Goal: Task Accomplishment & Management: Complete application form

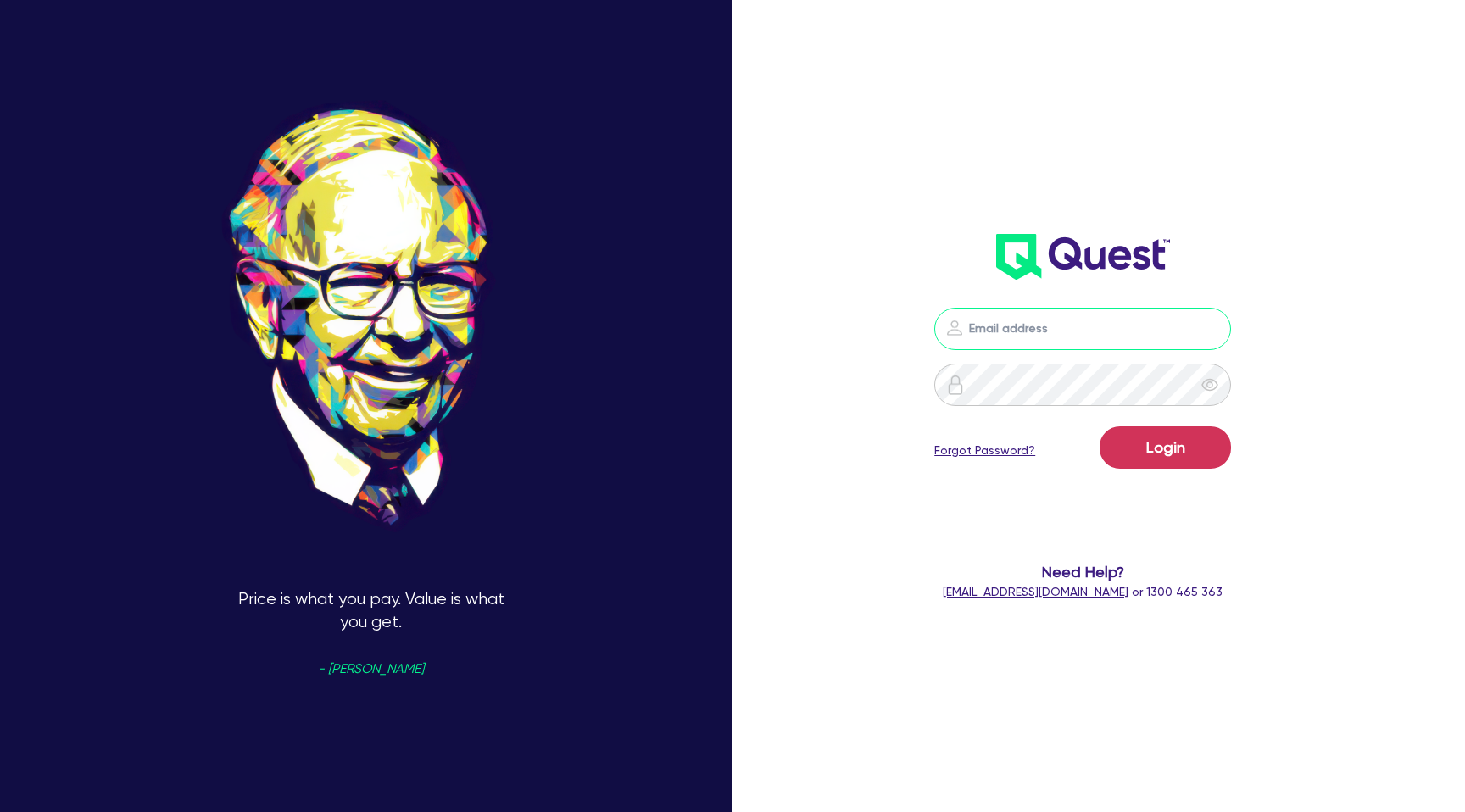
type input "[PERSON_NAME][EMAIL_ADDRESS][DOMAIN_NAME]"
click at [1147, 458] on button "Login" at bounding box center [1165, 447] width 131 height 42
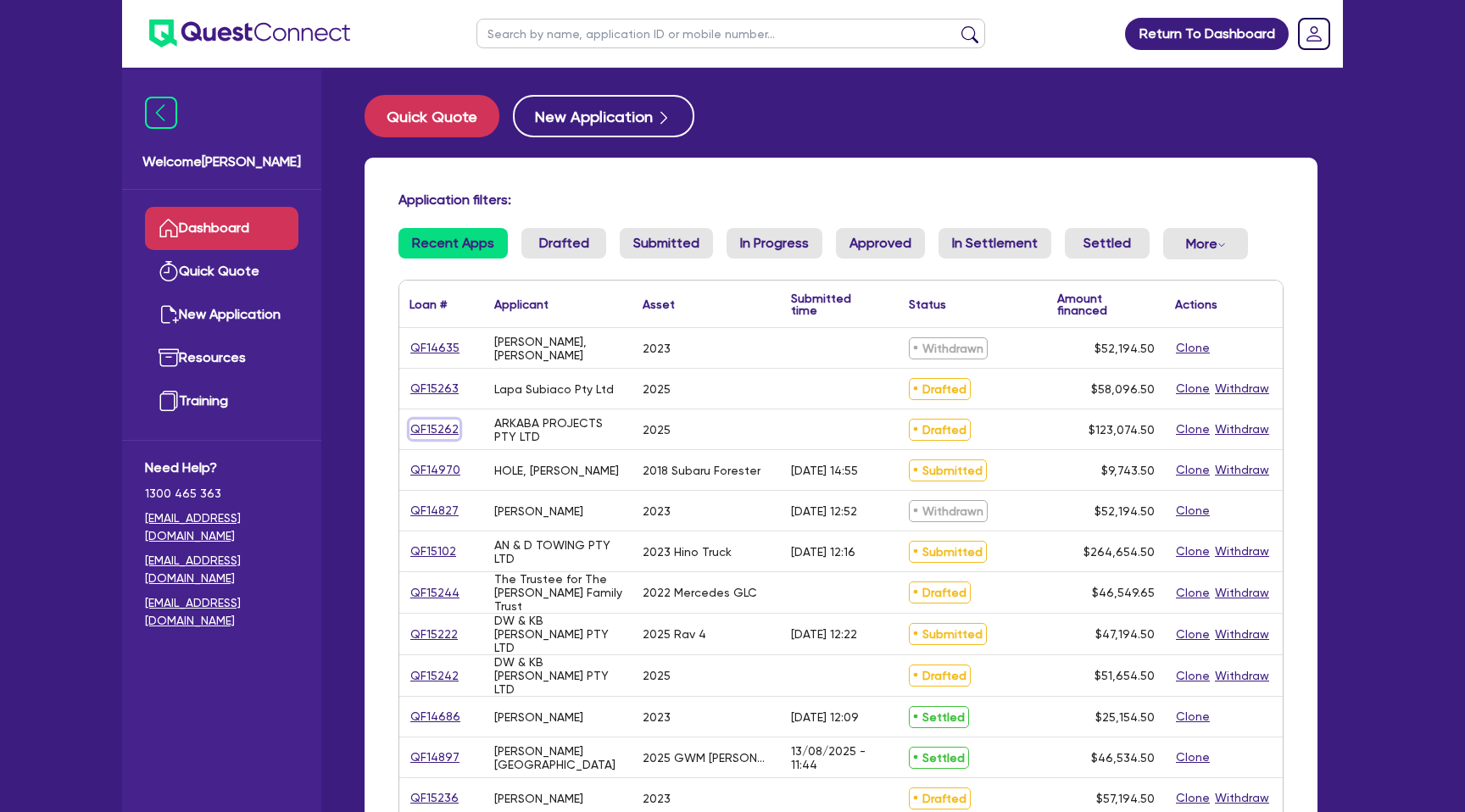
click at [437, 438] on link "QF15262" at bounding box center [434, 429] width 50 height 19
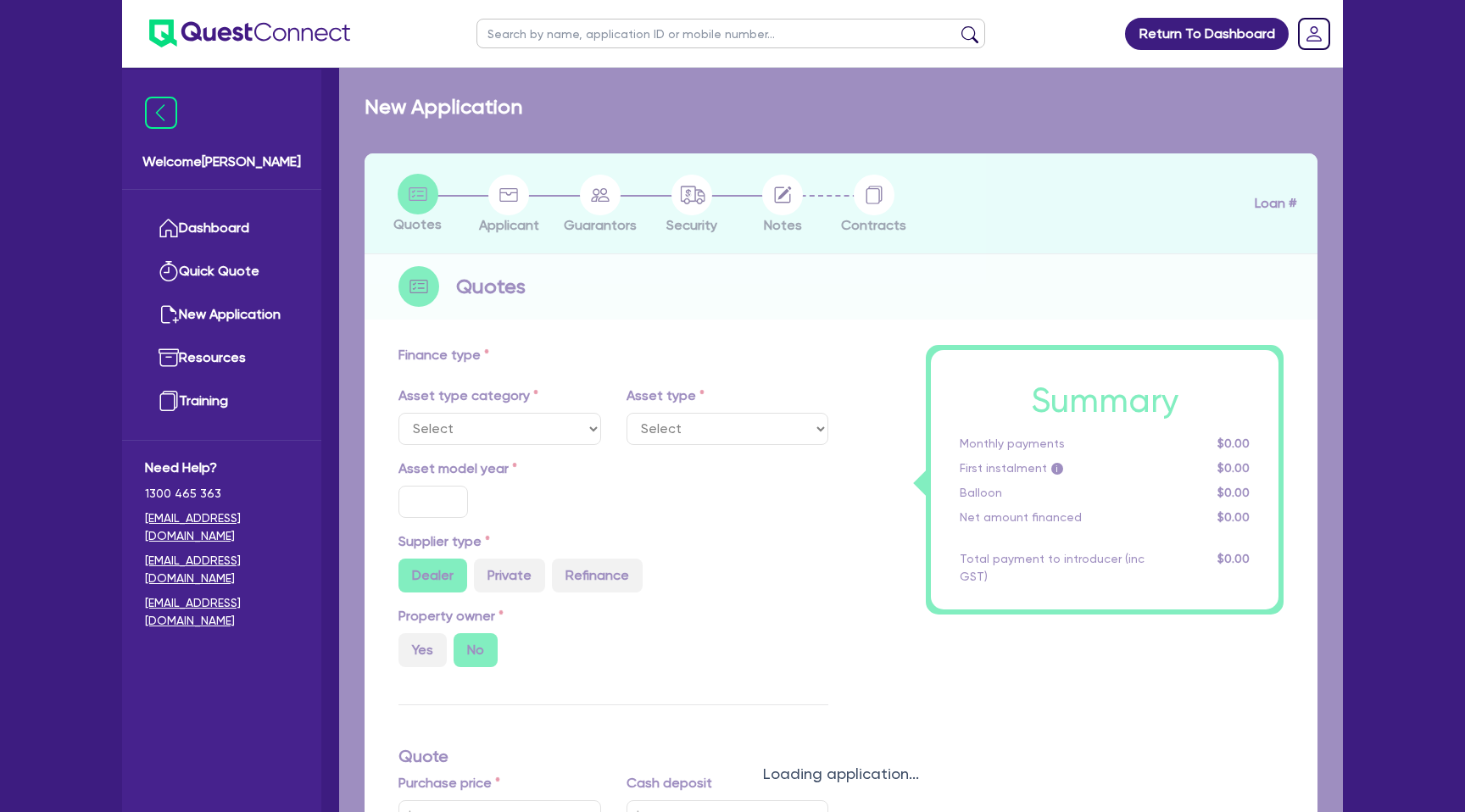
select select "CARS_AND_LIGHT_TRUCKS"
type input "2025"
radio input "true"
type input "165,000"
type input "45,000"
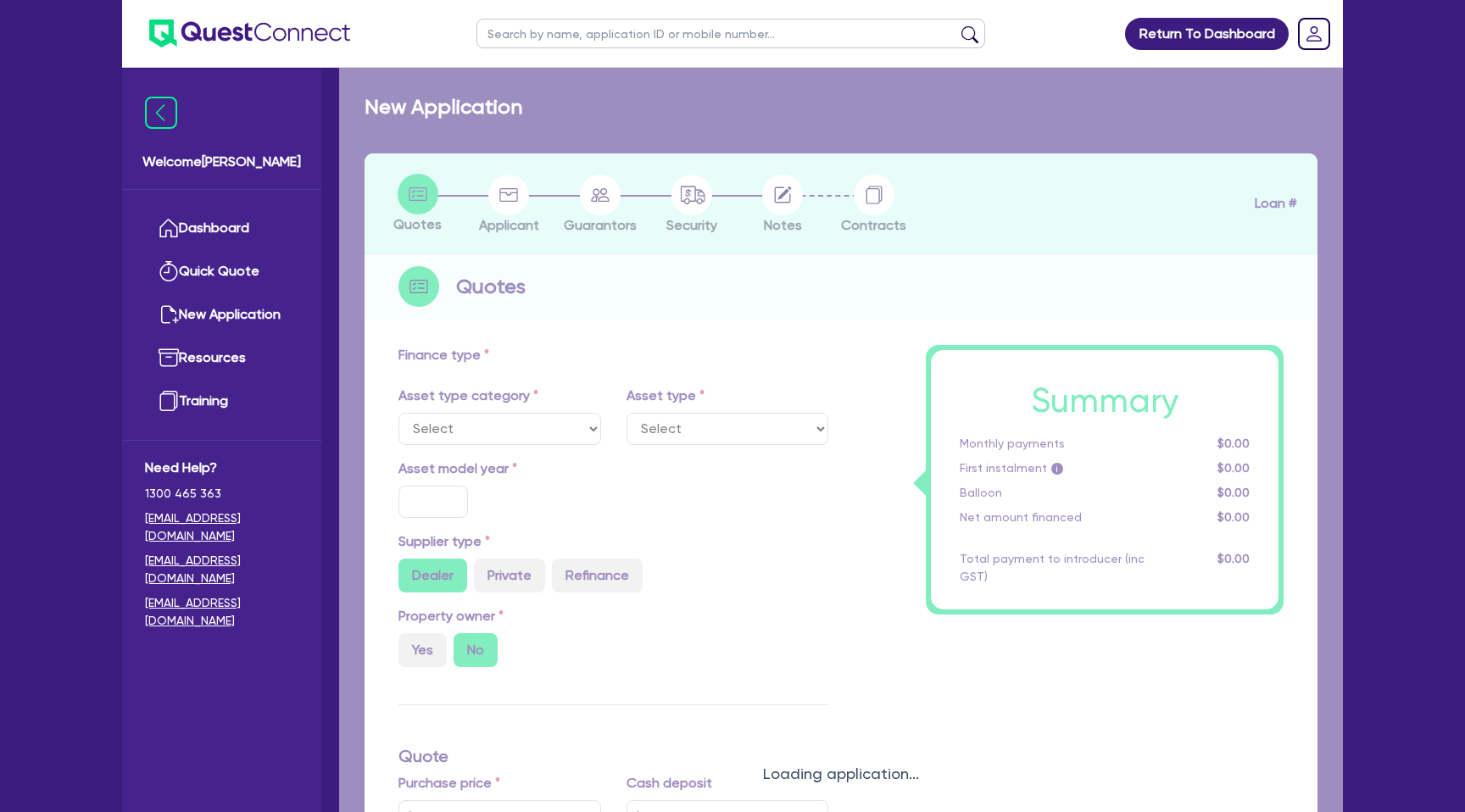
type input "35"
type input "57,750"
type input "7.15"
type input "2,200"
select select "PASSENGER_VEHICLES"
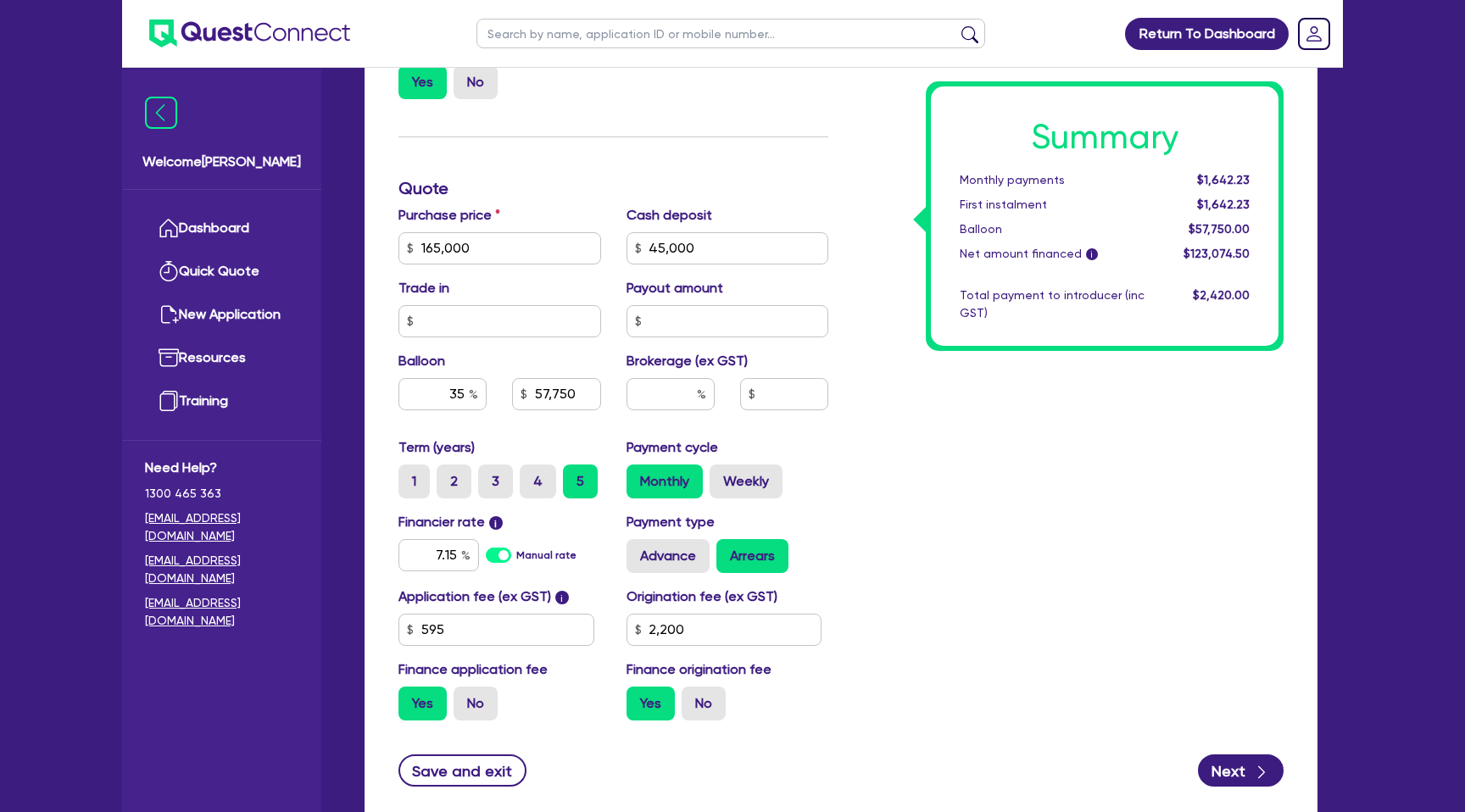
scroll to position [620, 0]
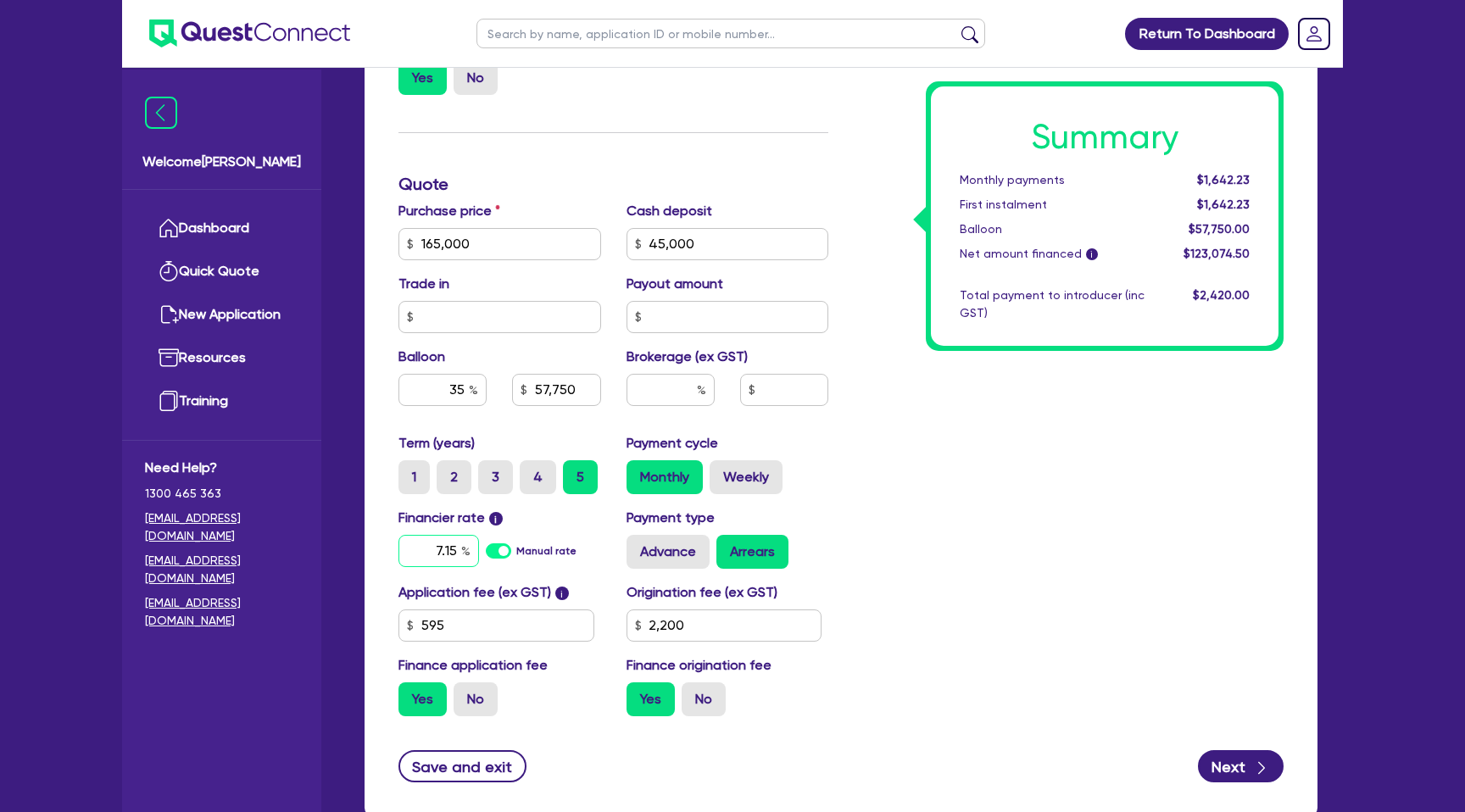
click at [457, 544] on input "7.15" at bounding box center [439, 550] width 81 height 32
type input "7"
type input "7.49"
type input "165,000"
type input "45,000"
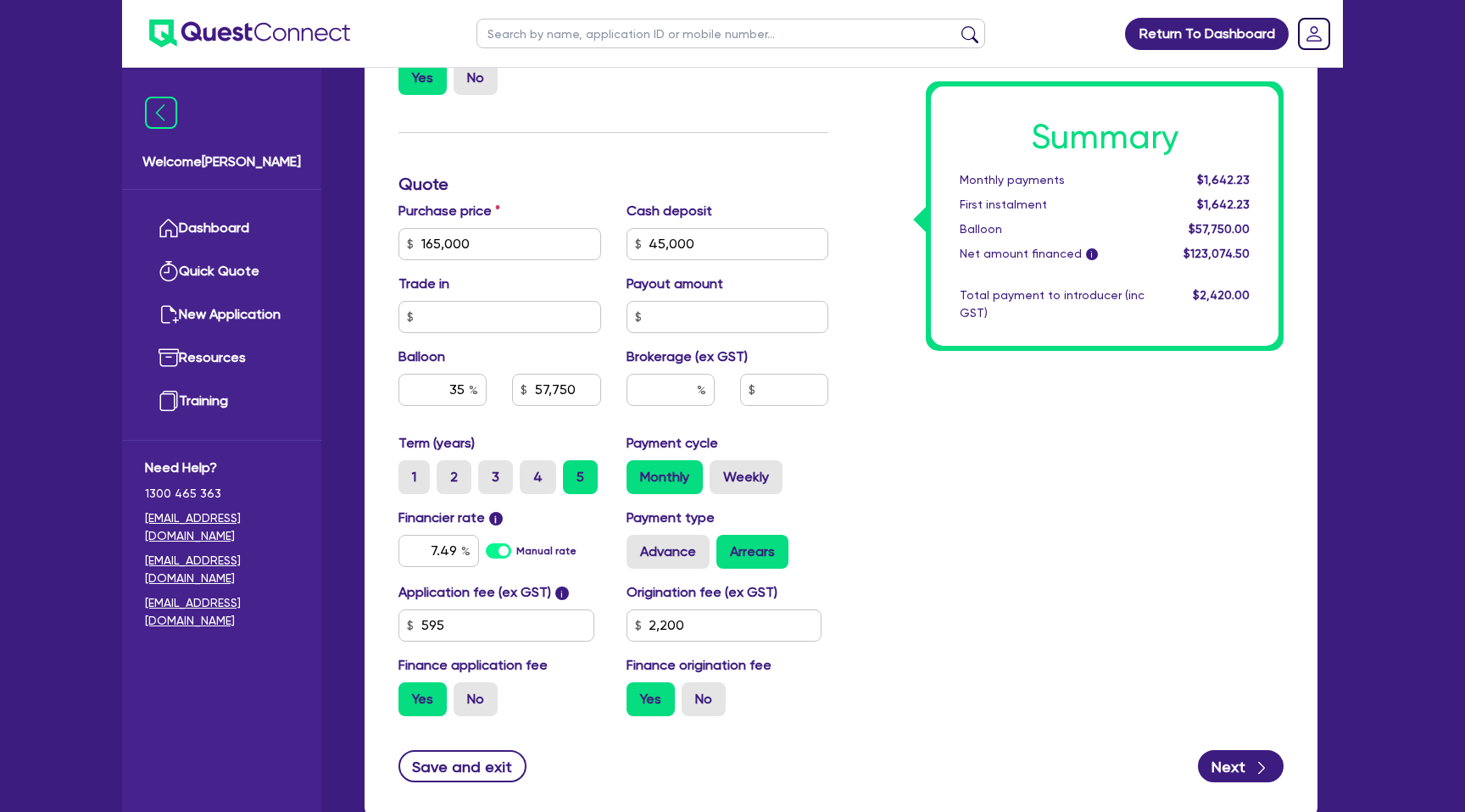
type input "57,750"
type input "2,200"
click at [841, 513] on div "Summary Monthly payments $1,642.23 First instalment $1,642.23 Balloon $57,750.0…" at bounding box center [1068, 234] width 456 height 991
type input "165,000"
type input "45,000"
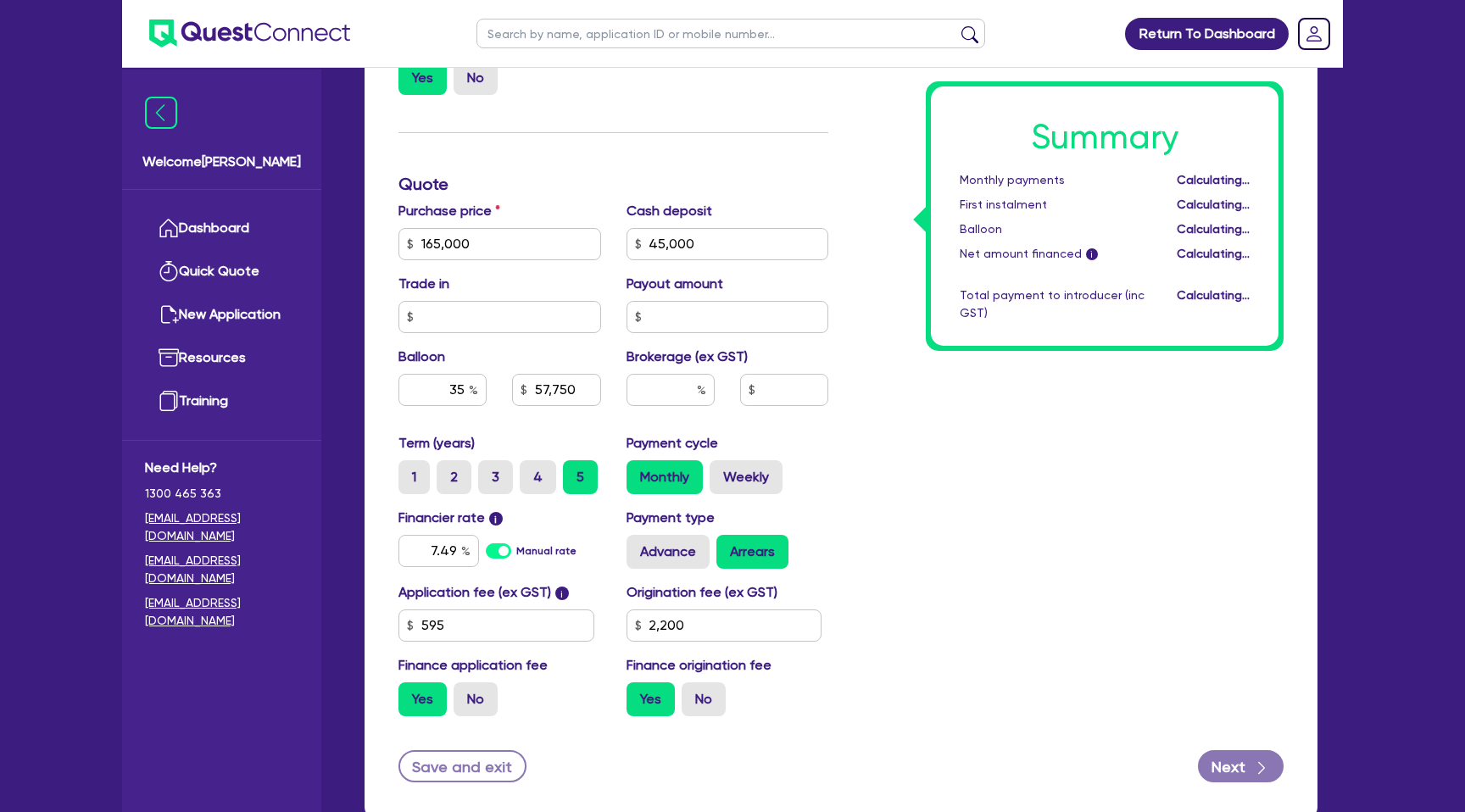
type input "57,750"
type input "2,200"
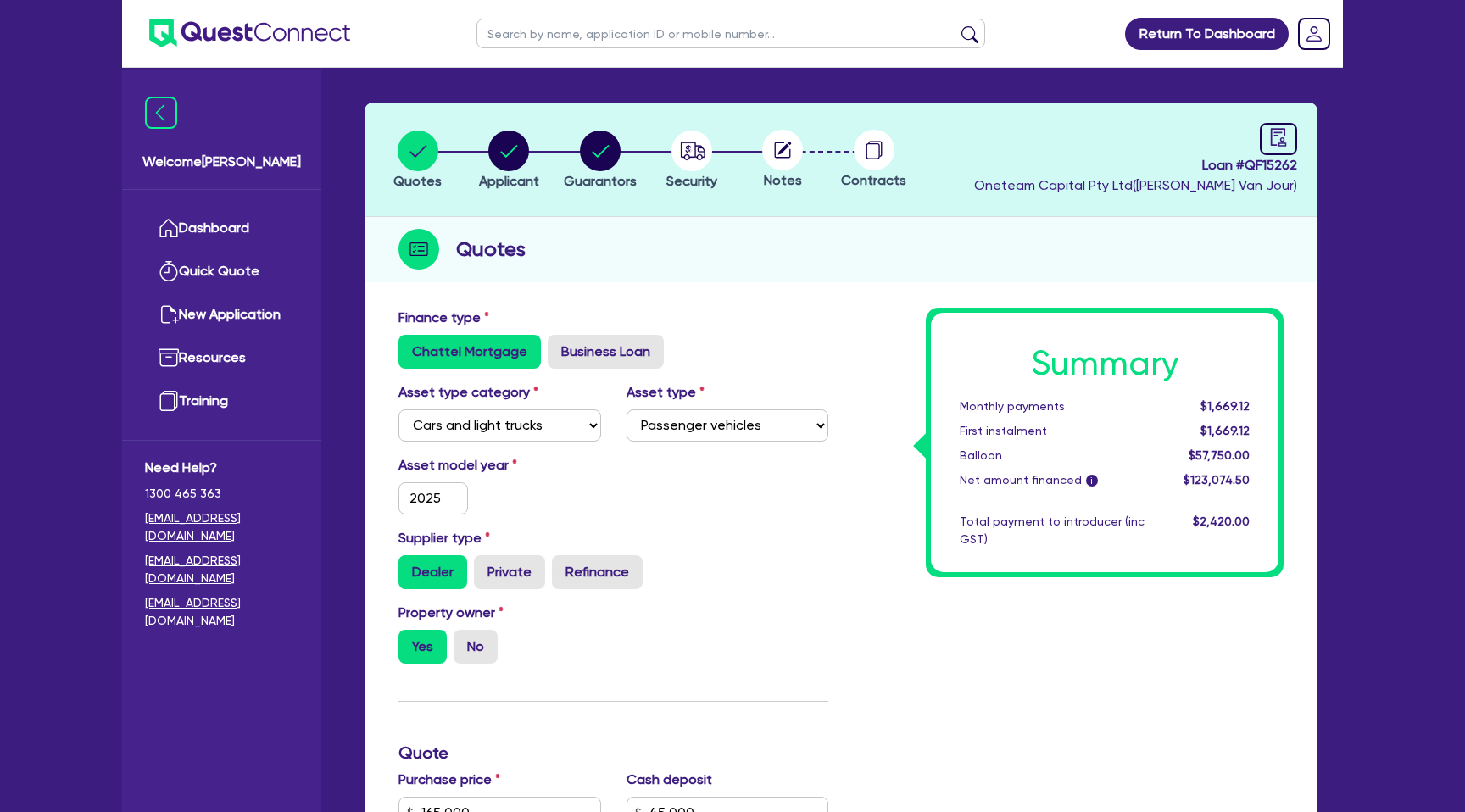
scroll to position [0, 0]
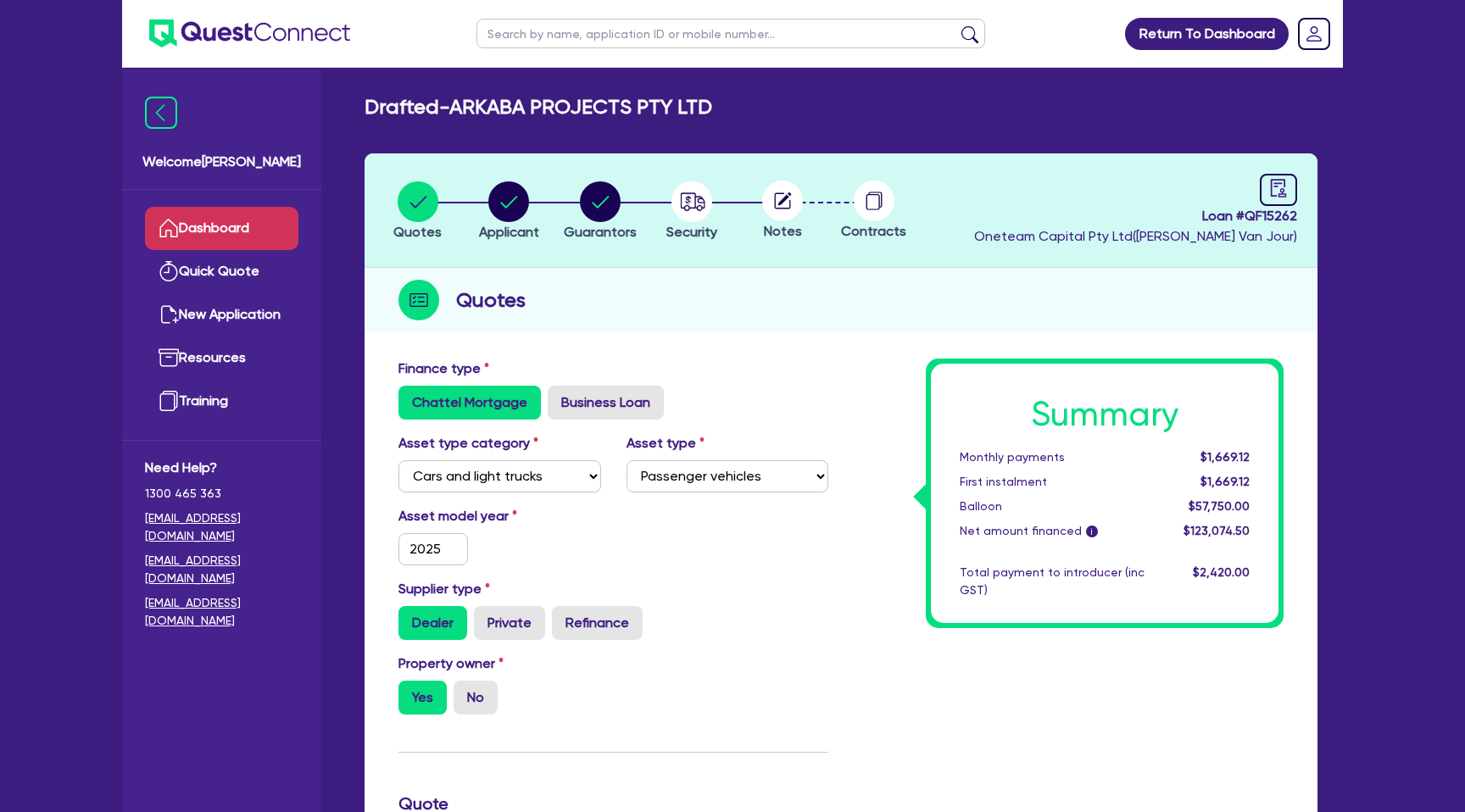
click at [274, 220] on link "Dashboard" at bounding box center [221, 228] width 153 height 43
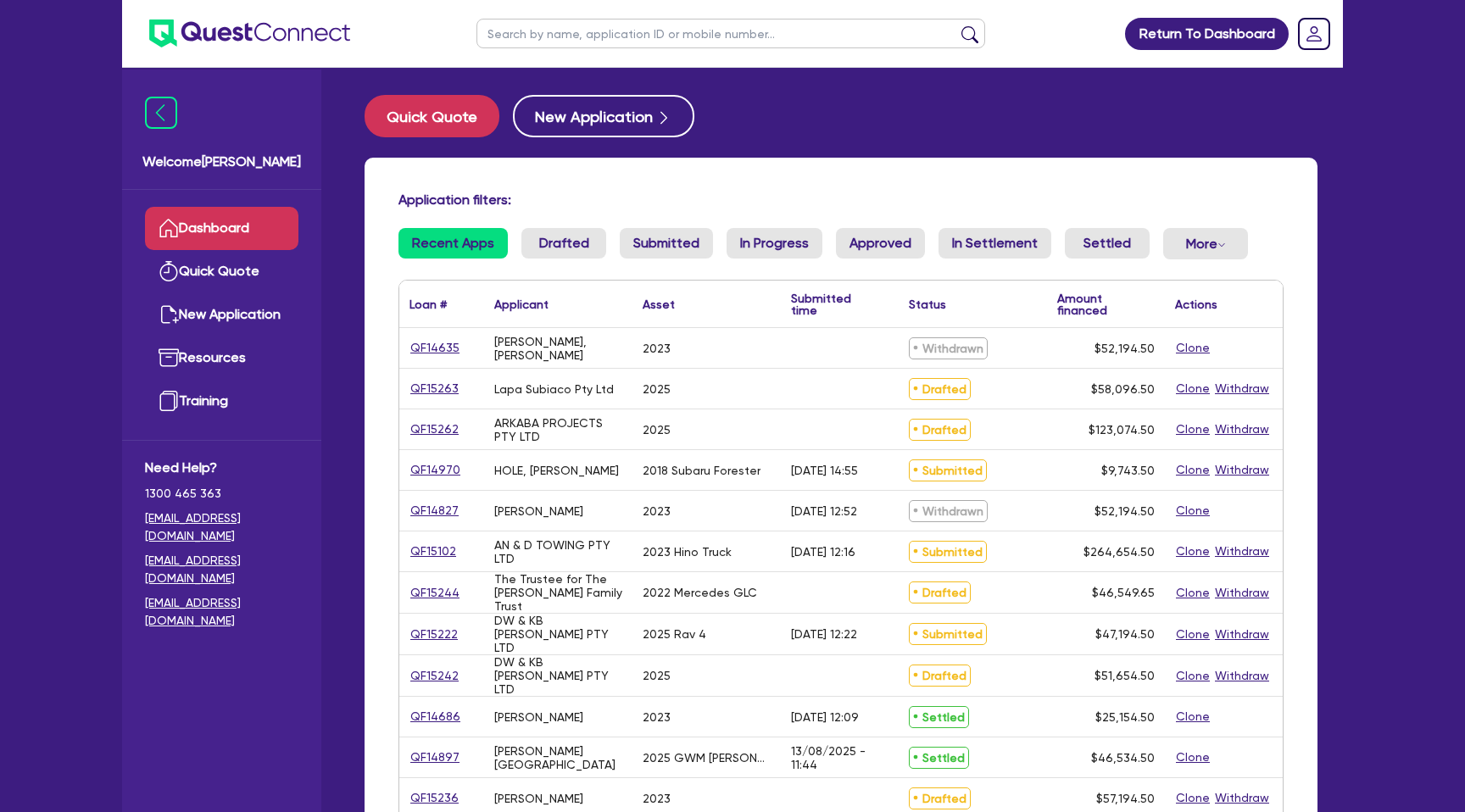
click at [580, 46] on input "text" at bounding box center [731, 33] width 509 height 29
type input "[PERSON_NAME]"
click at [956, 26] on button "submit" at bounding box center [970, 38] width 28 height 24
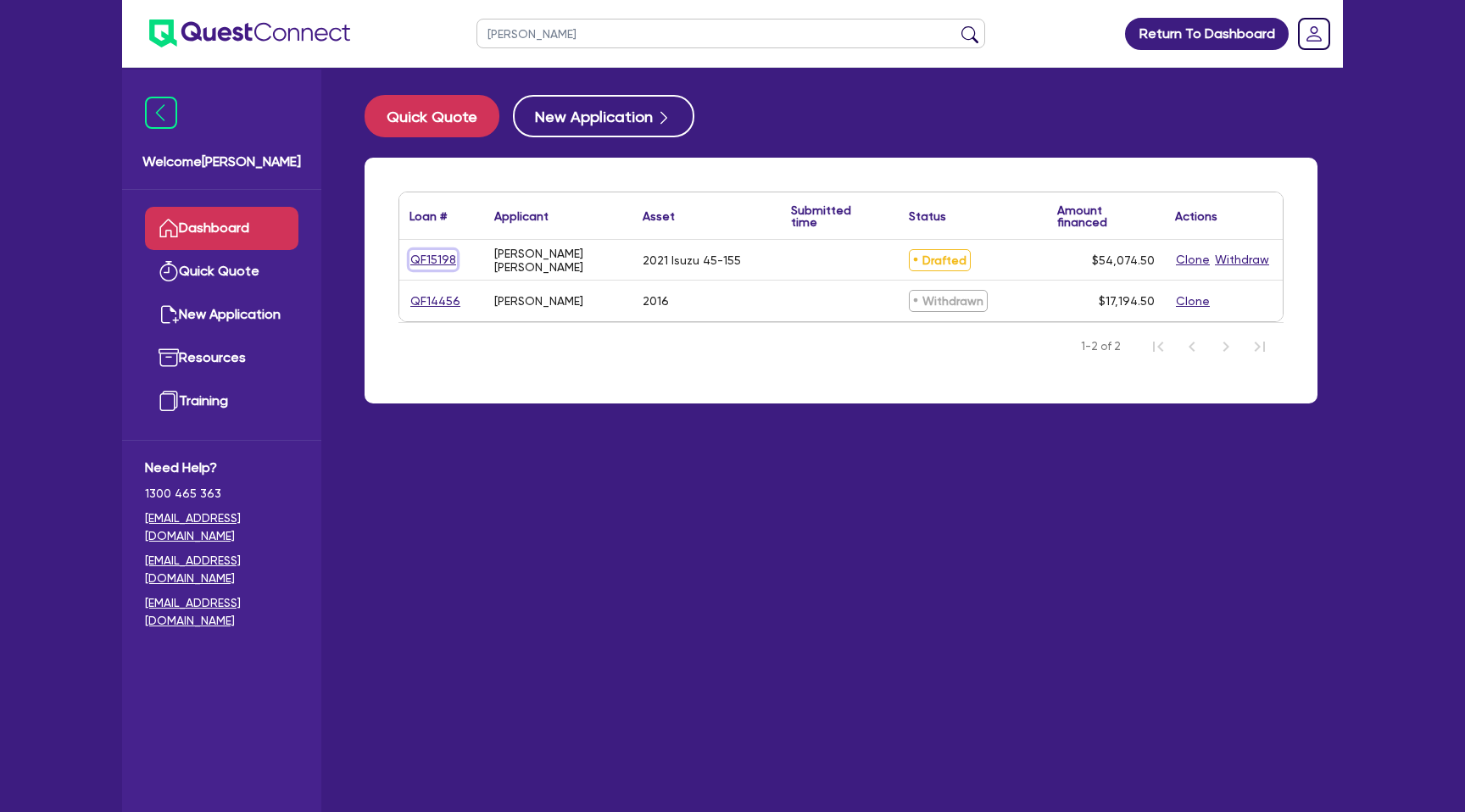
click at [434, 261] on link "QF15198" at bounding box center [434, 259] width 48 height 19
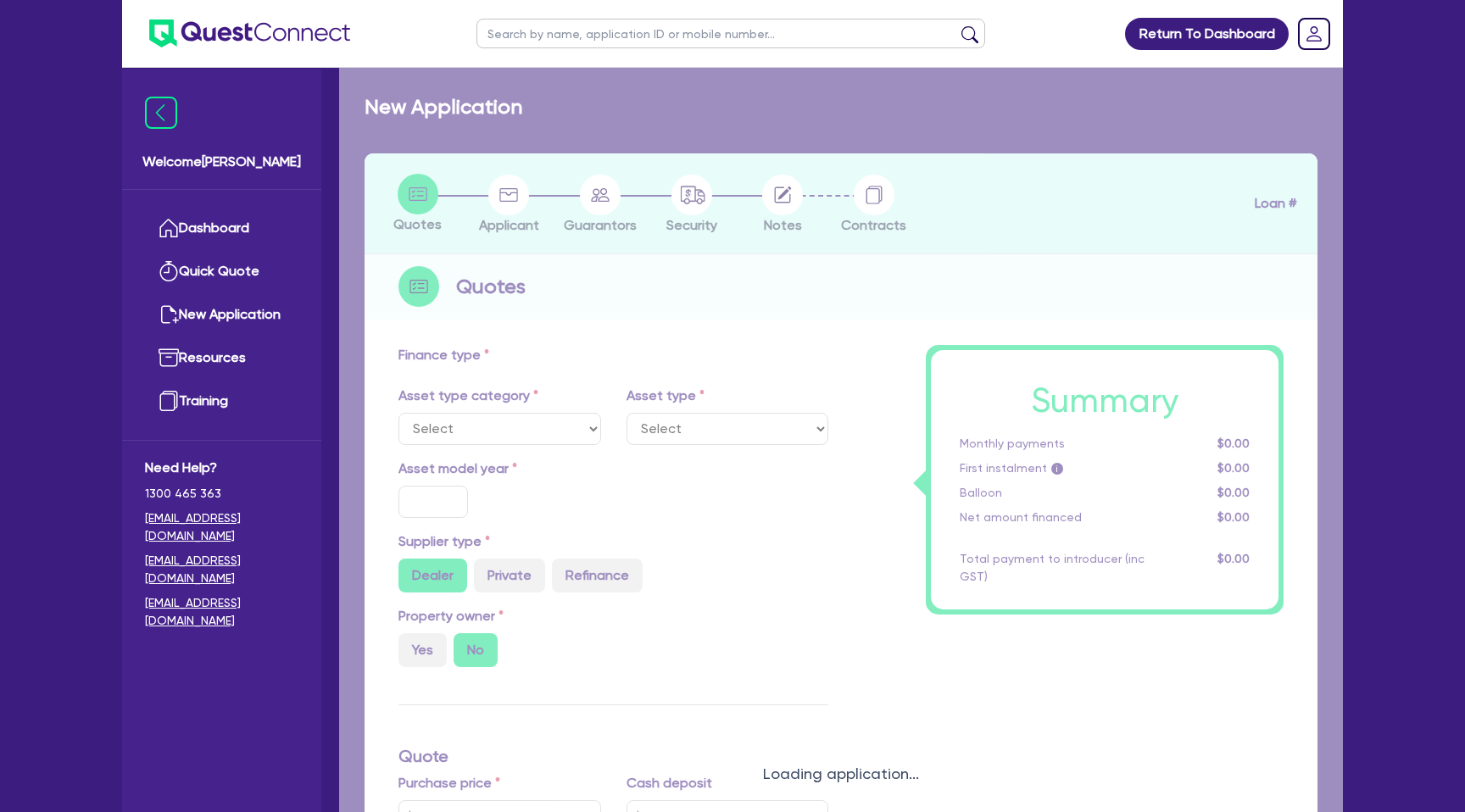
select select "CARS_AND_LIGHT_TRUCKS"
type input "2021"
radio input "false"
radio input "true"
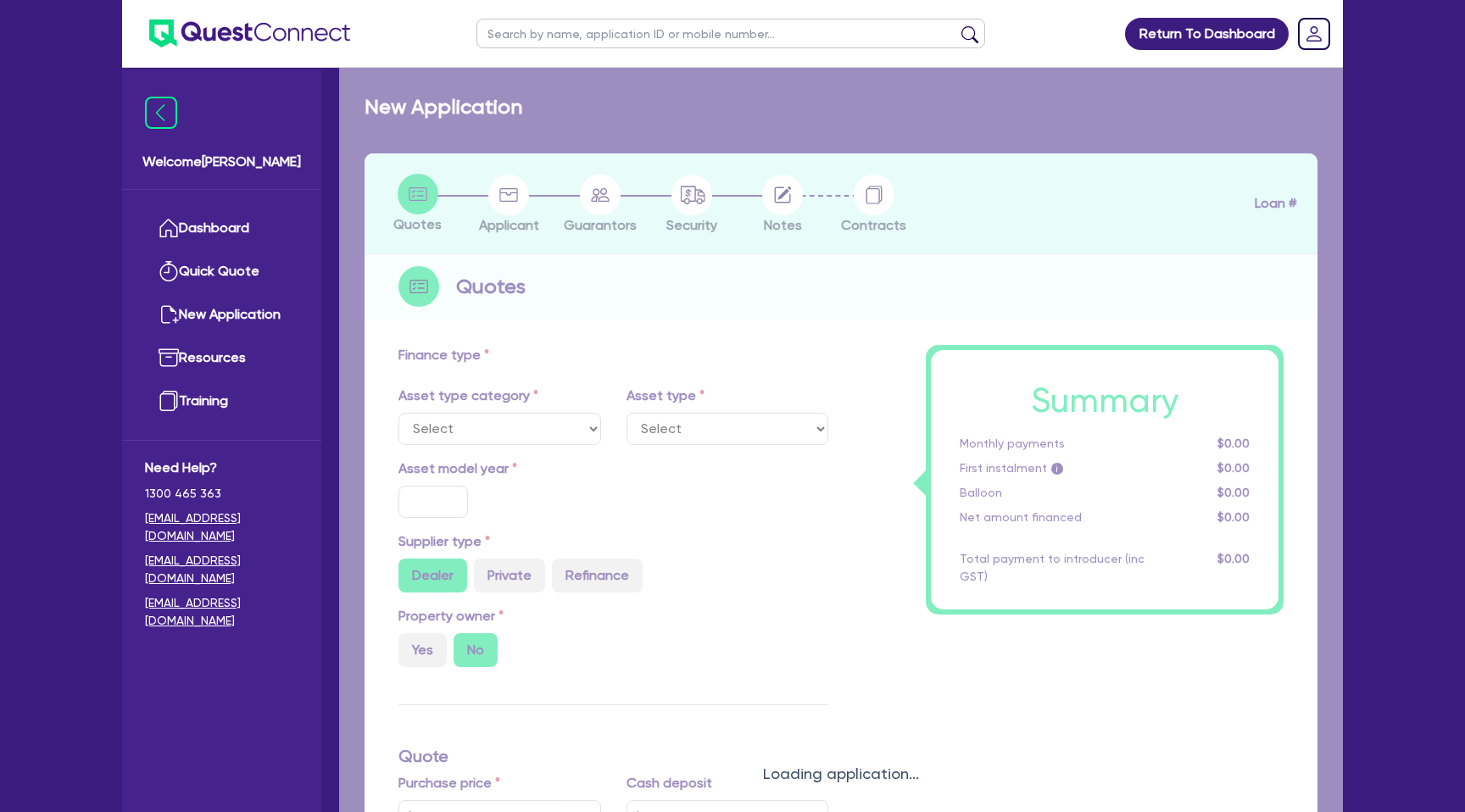
type input "51,000"
type input "35"
type input "17,850"
type input "9.88"
type input "2,200"
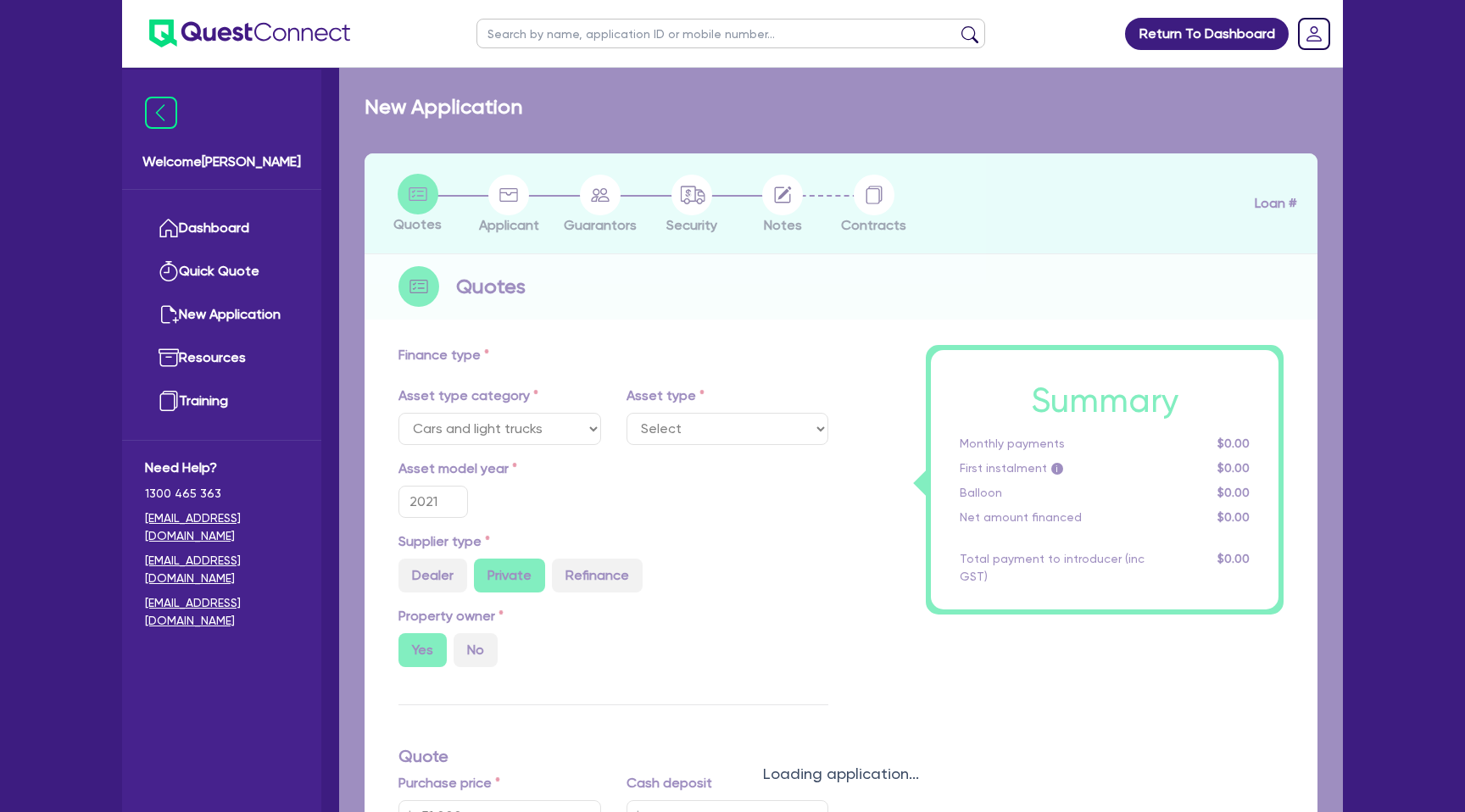
select select "PASSENGER_VEHICLES"
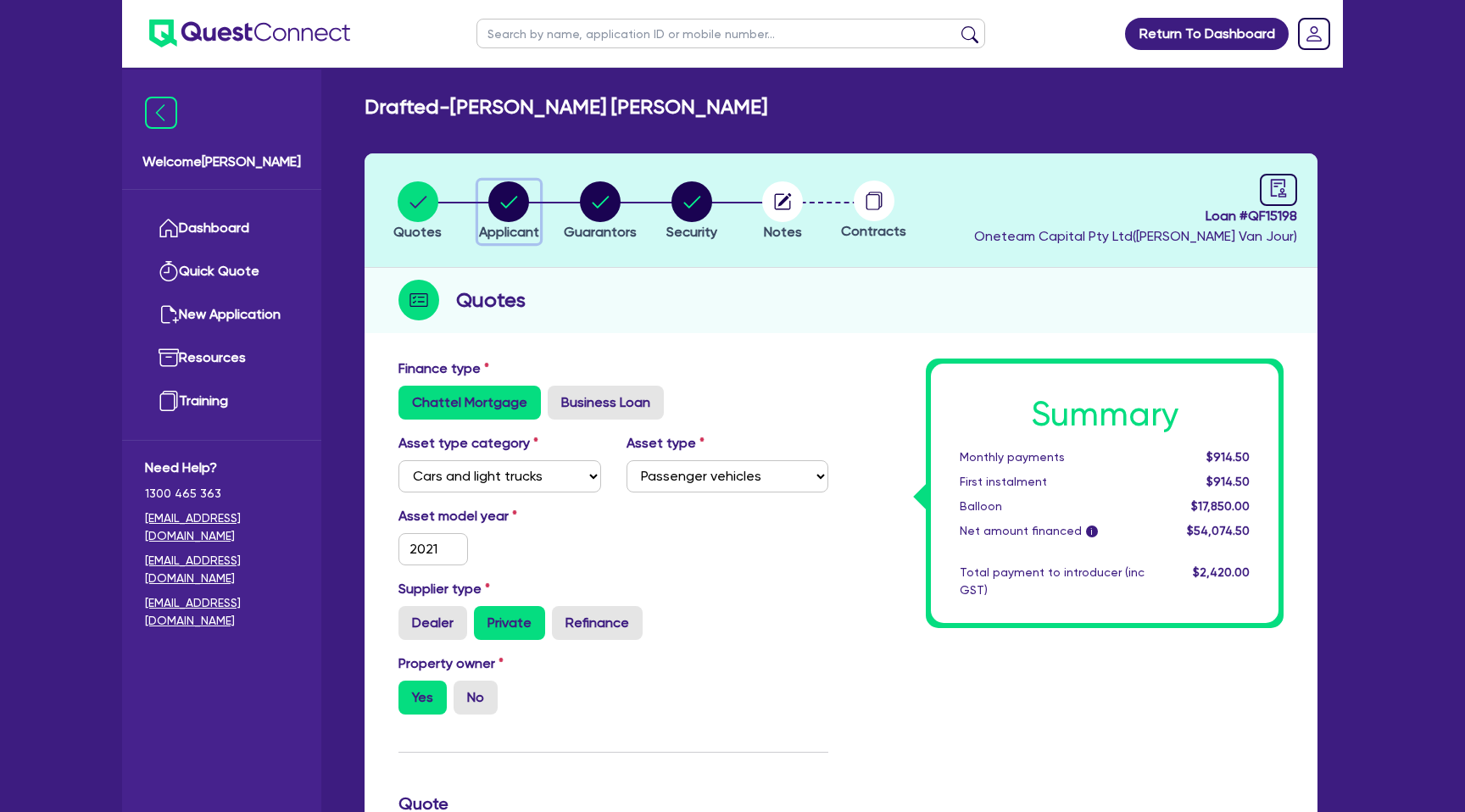
click at [522, 197] on circle "button" at bounding box center [509, 201] width 40 height 40
select select "SOLE_TRADER"
select select "BUILDING_CONSTRUCTION"
select select "TRADES_SERVICES_CONSUMERS"
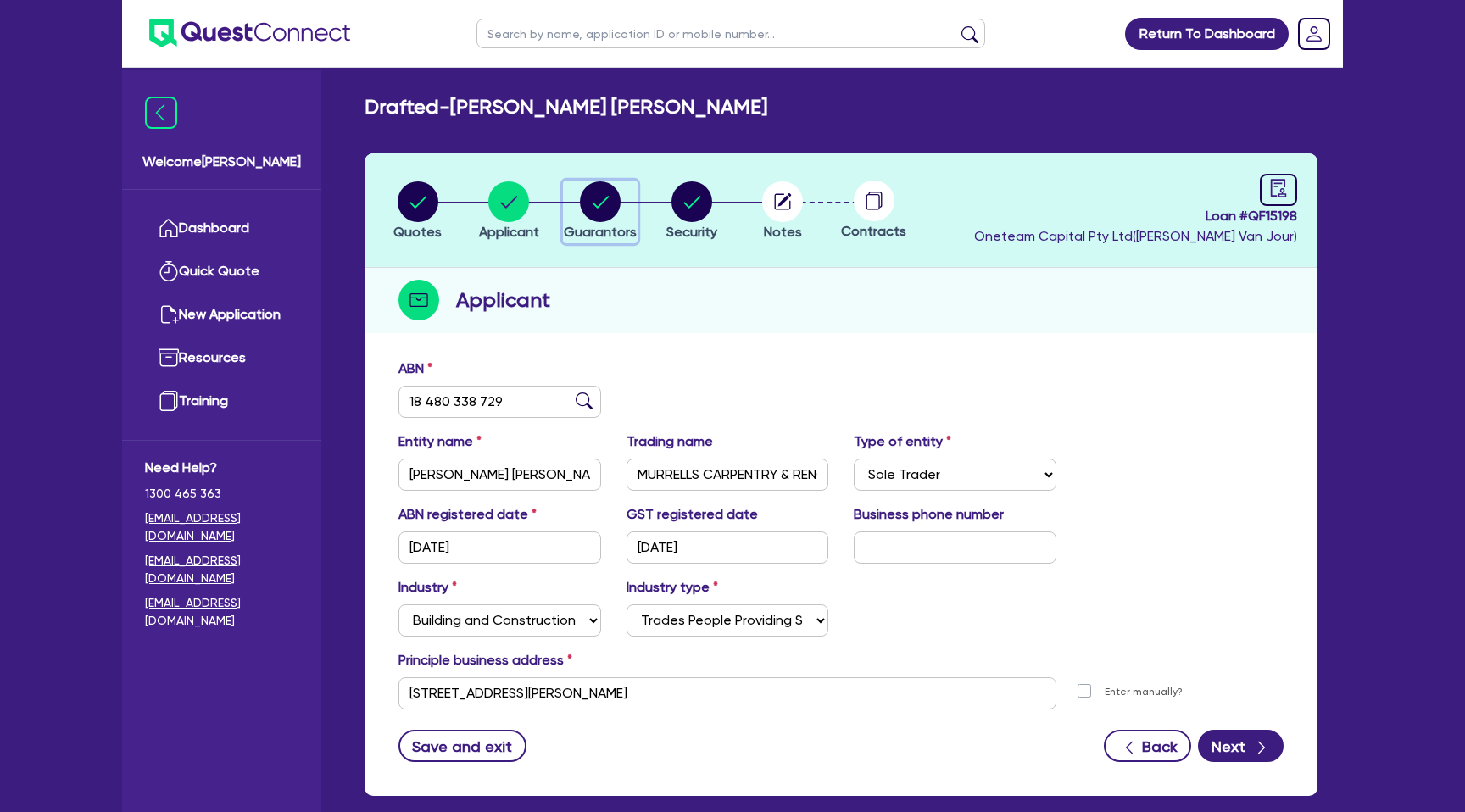
click at [607, 197] on icon "button" at bounding box center [600, 201] width 17 height 12
select select "MR"
select select "QLD"
select select "SINGLE"
select select "PROPERTY"
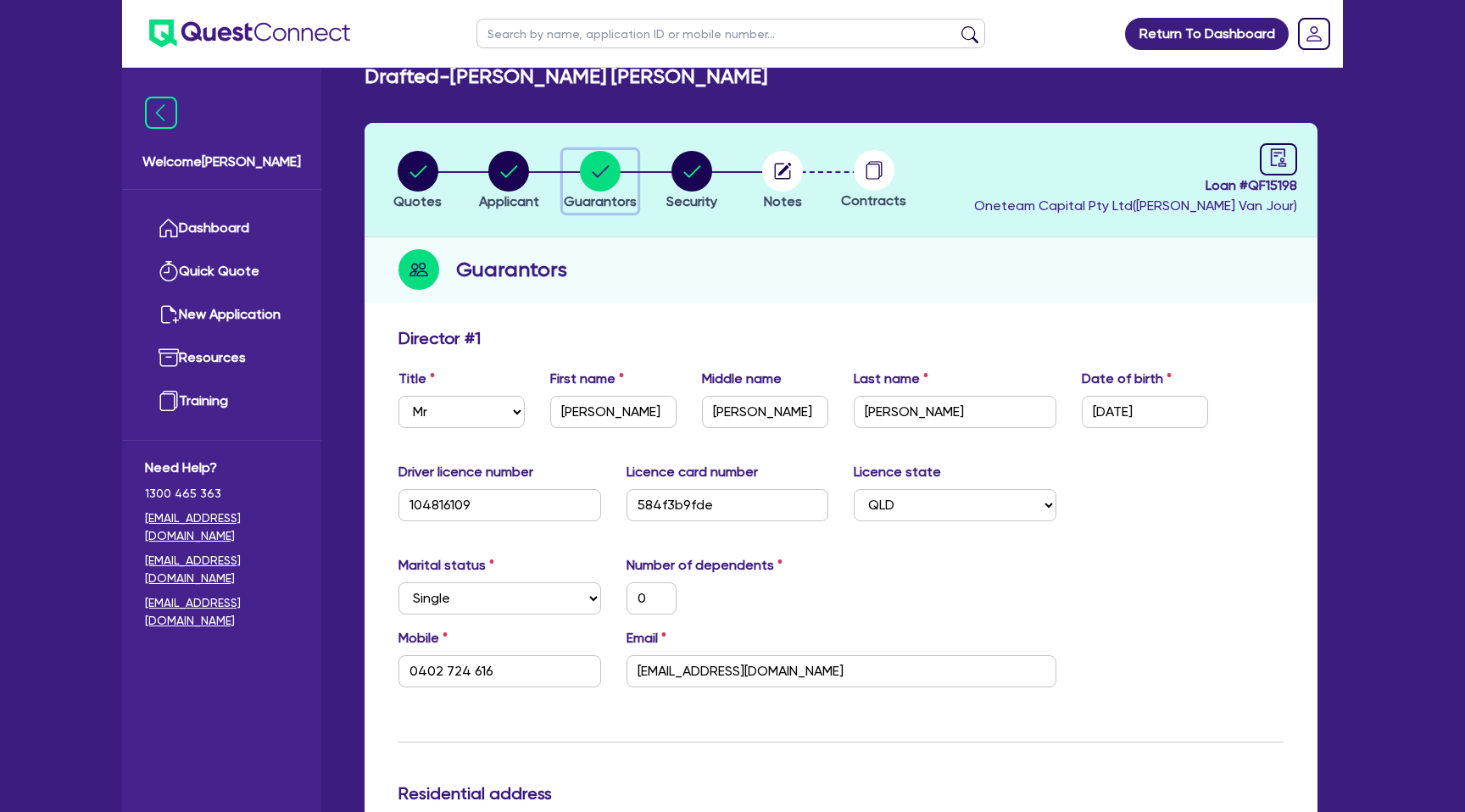
scroll to position [39, 0]
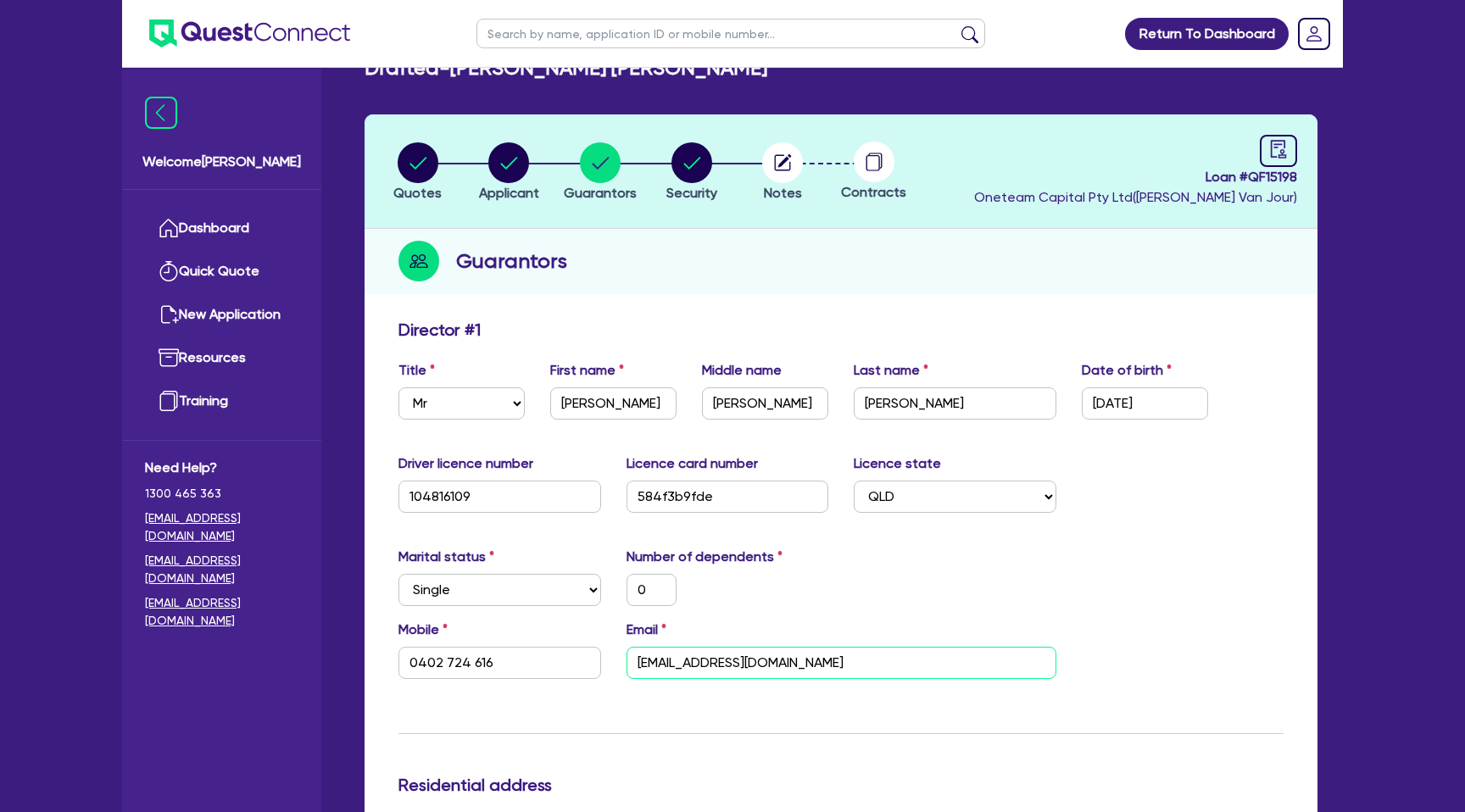
click at [707, 664] on input "[EMAIL_ADDRESS][DOMAIN_NAME]" at bounding box center [841, 662] width 430 height 32
click at [943, 238] on div "Guarantors" at bounding box center [840, 261] width 952 height 65
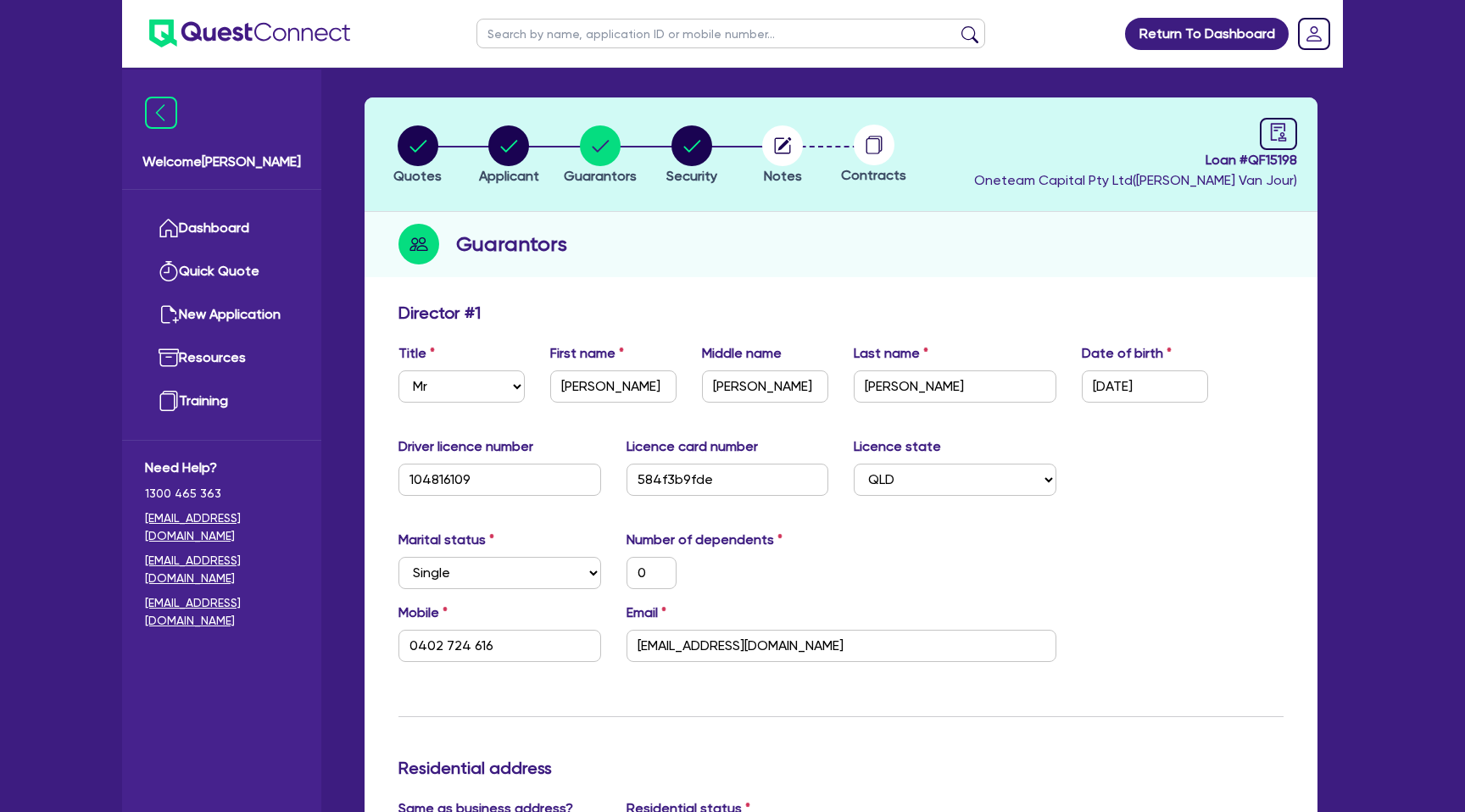
scroll to position [0, 0]
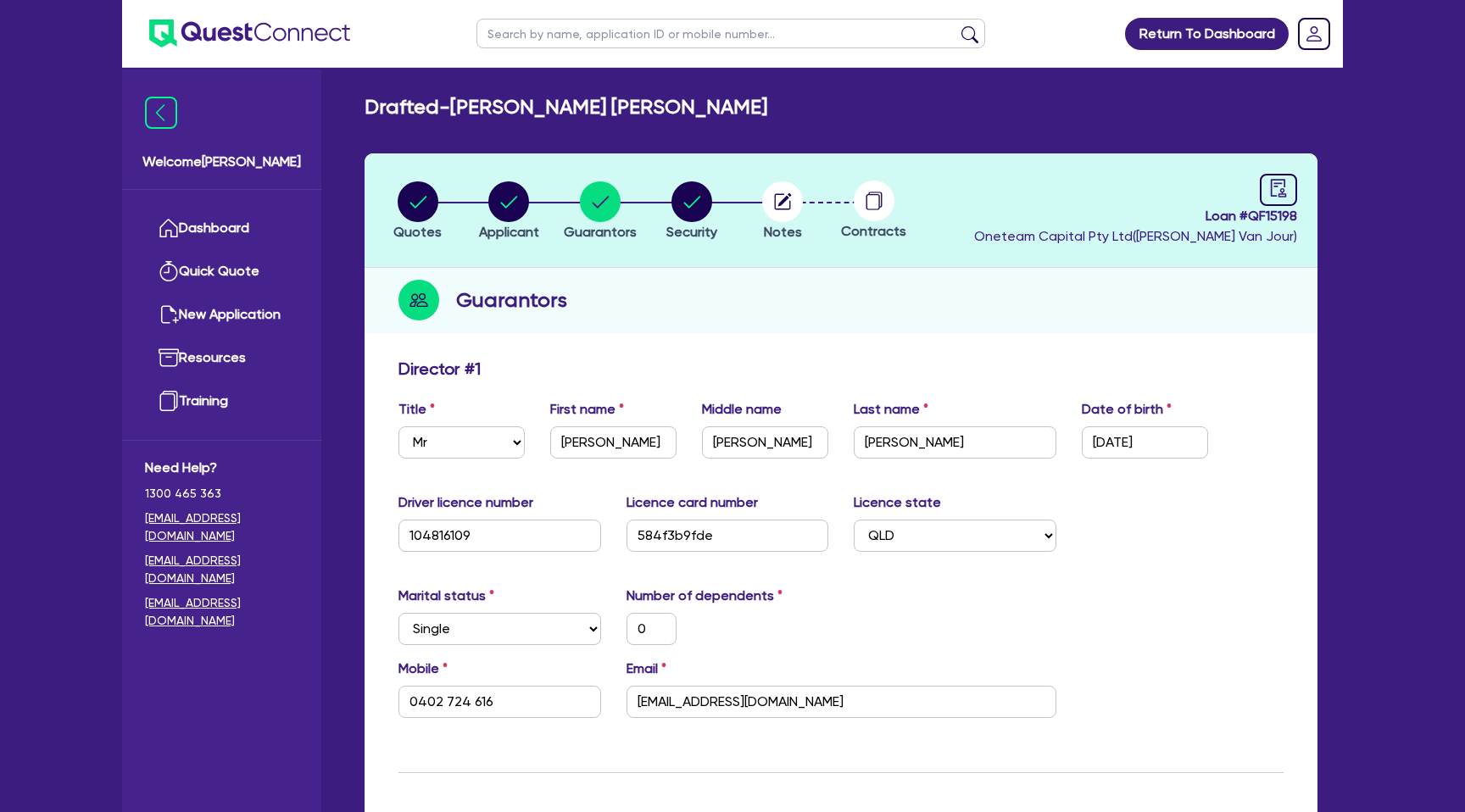
select select "MR"
select select "QLD"
select select "SINGLE"
select select "PROPERTY"
